Goal: Find specific page/section

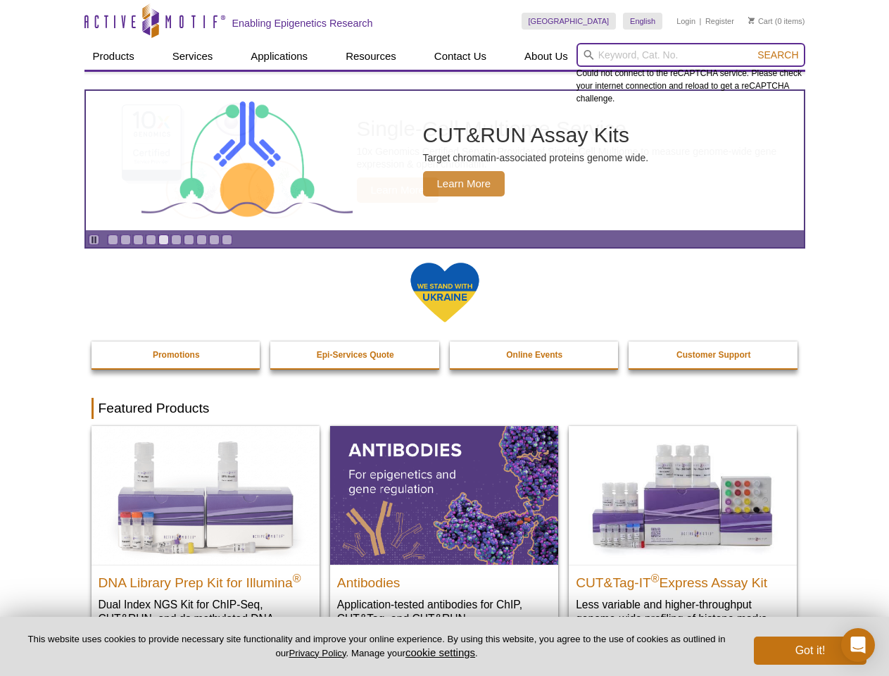
click at [691, 55] on input "search" at bounding box center [691, 55] width 229 height 24
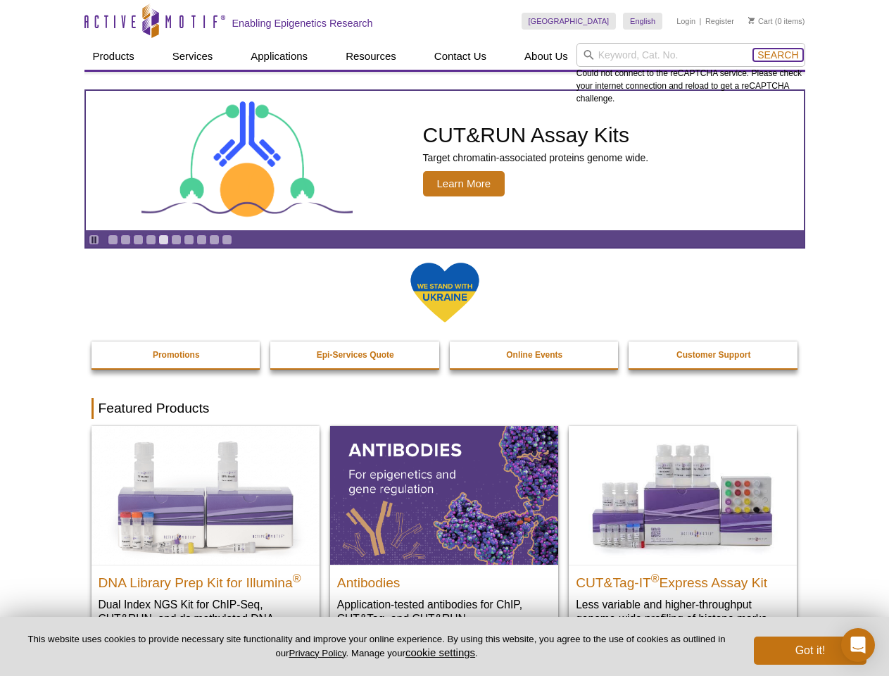
click at [778, 55] on span "Search" at bounding box center [777, 54] width 41 height 11
click at [94, 239] on icon "Pause" at bounding box center [93, 239] width 9 height 9
click at [113, 239] on link "Go to slide 1" at bounding box center [113, 239] width 11 height 11
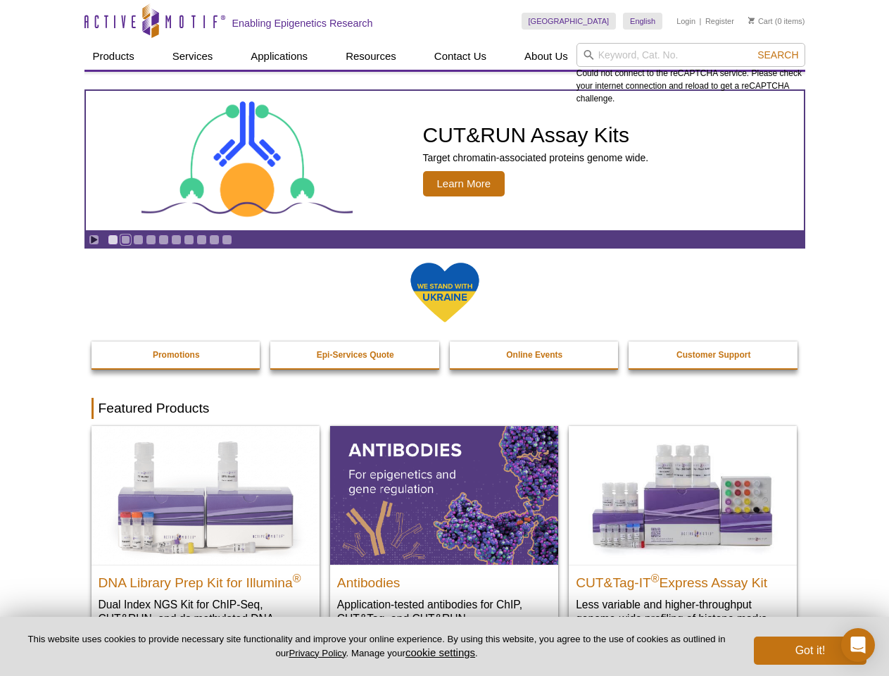
click at [125, 239] on link "Go to slide 2" at bounding box center [125, 239] width 11 height 11
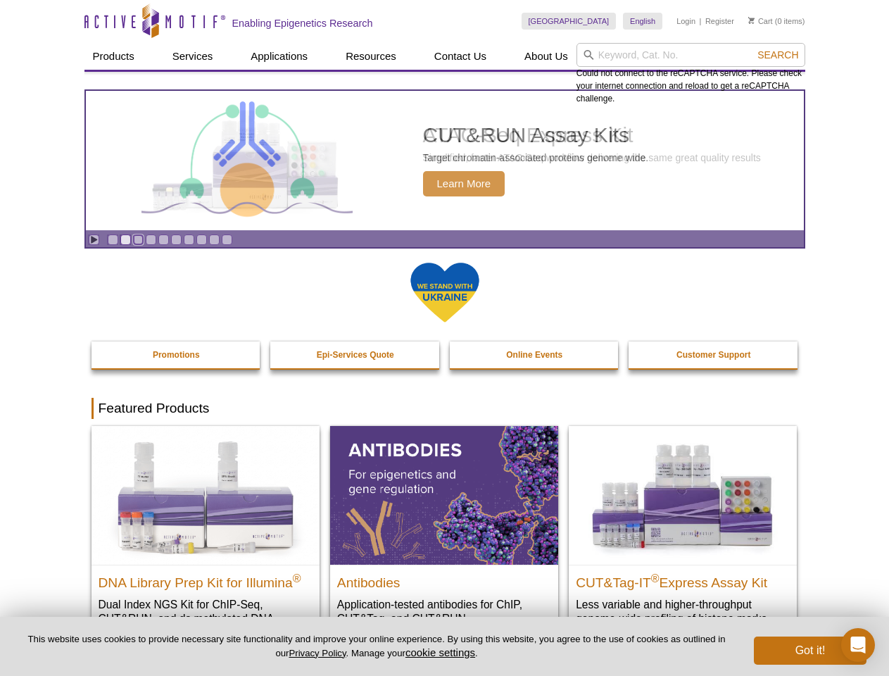
click at [138, 239] on link "Go to slide 3" at bounding box center [138, 239] width 11 height 11
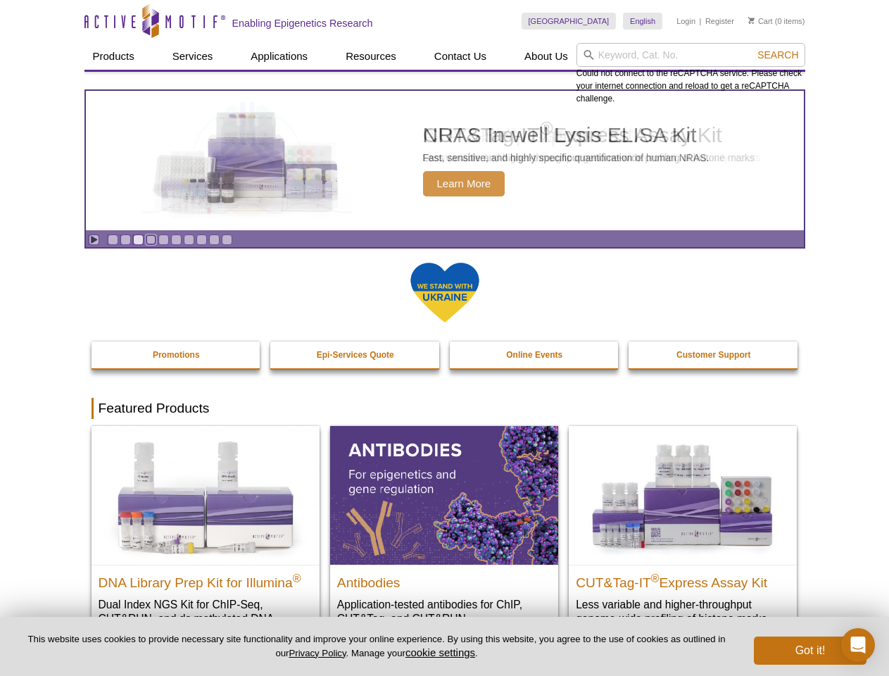
click at [151, 239] on link "Go to slide 4" at bounding box center [151, 239] width 11 height 11
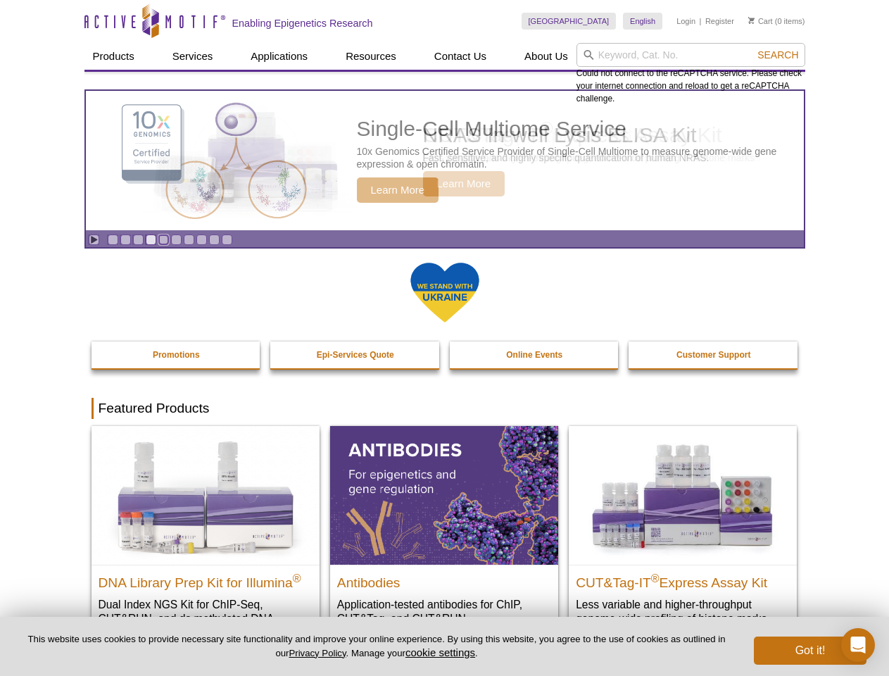
click at [163, 239] on link "Go to slide 5" at bounding box center [163, 239] width 11 height 11
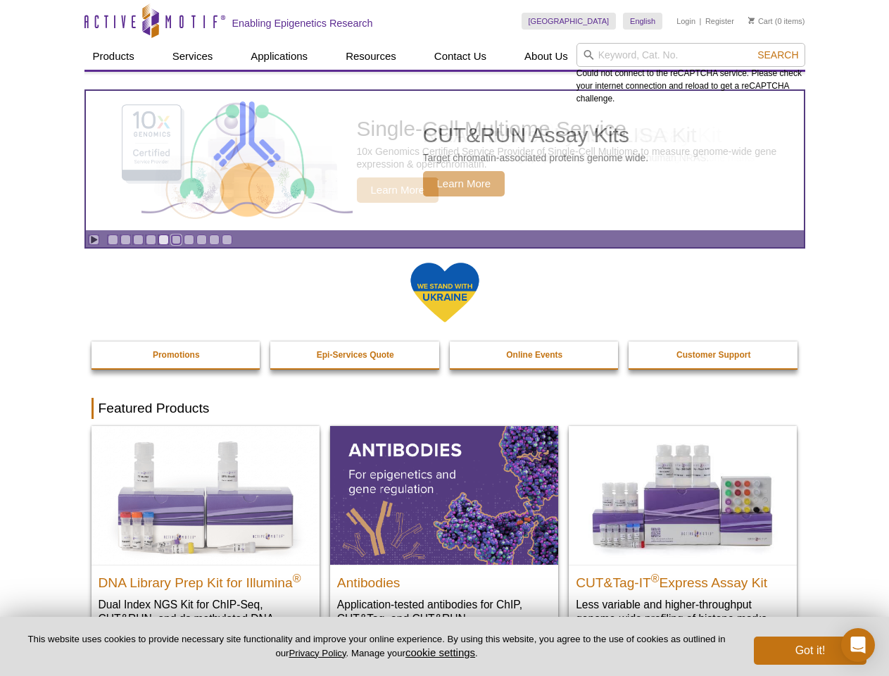
click at [176, 239] on link "Go to slide 6" at bounding box center [176, 239] width 11 height 11
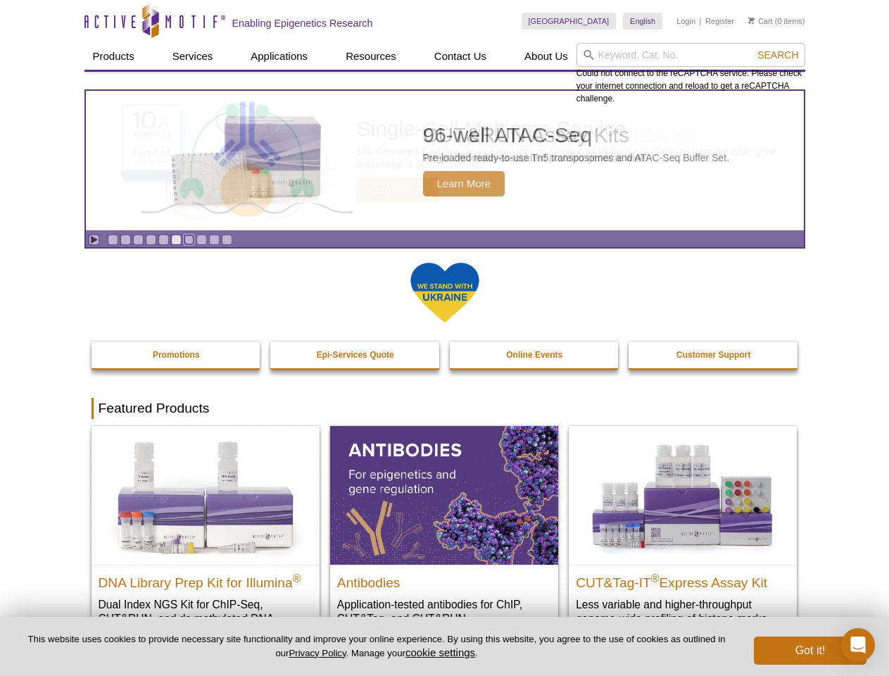
click at [189, 239] on link "Go to slide 7" at bounding box center [189, 239] width 11 height 11
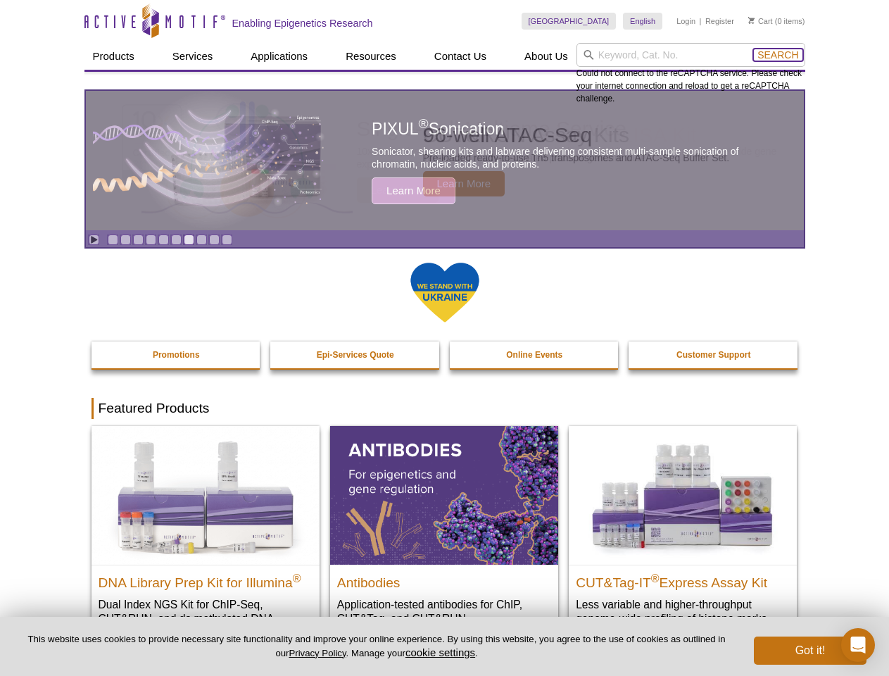
click at [778, 55] on span "Search" at bounding box center [777, 54] width 41 height 11
